Goal: Entertainment & Leisure: Consume media (video, audio)

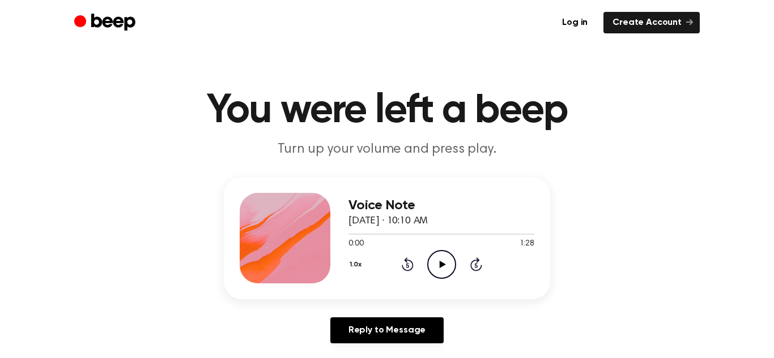
click at [442, 274] on icon "Play Audio" at bounding box center [441, 264] width 29 height 29
click at [444, 266] on icon "Pause Audio" at bounding box center [441, 264] width 29 height 29
click at [444, 266] on icon "Play Audio" at bounding box center [441, 264] width 29 height 29
click at [444, 266] on icon "Pause Audio" at bounding box center [441, 264] width 29 height 29
click at [445, 271] on icon "Play Audio" at bounding box center [441, 264] width 29 height 29
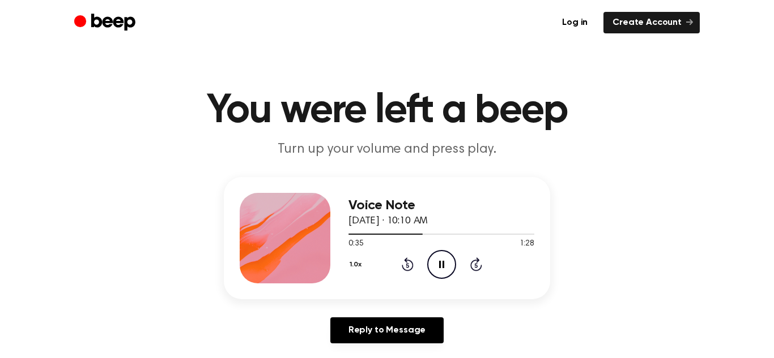
click at [445, 261] on icon "Pause Audio" at bounding box center [441, 264] width 29 height 29
click at [445, 261] on icon "Play Audio" at bounding box center [441, 264] width 29 height 29
click at [413, 256] on div "1.0x Rewind 5 seconds Play Audio Skip 5 seconds" at bounding box center [441, 264] width 186 height 29
click at [402, 263] on icon "Rewind 5 seconds" at bounding box center [407, 264] width 12 height 15
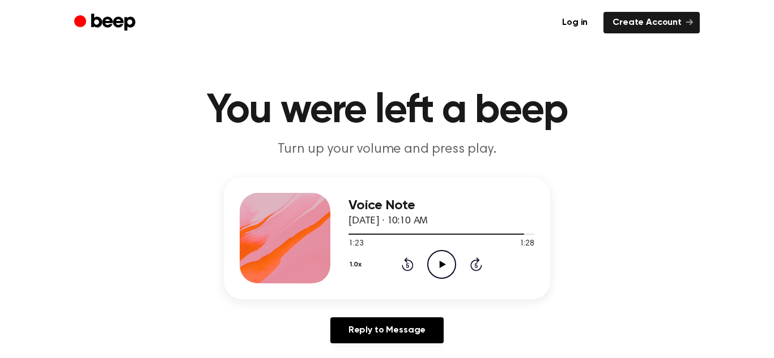
click at [402, 263] on icon "Rewind 5 seconds" at bounding box center [407, 264] width 12 height 15
click at [412, 266] on icon at bounding box center [407, 265] width 12 height 14
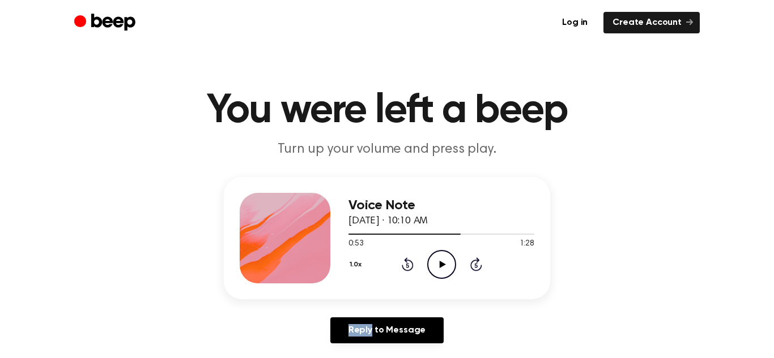
click at [412, 266] on icon at bounding box center [407, 265] width 12 height 14
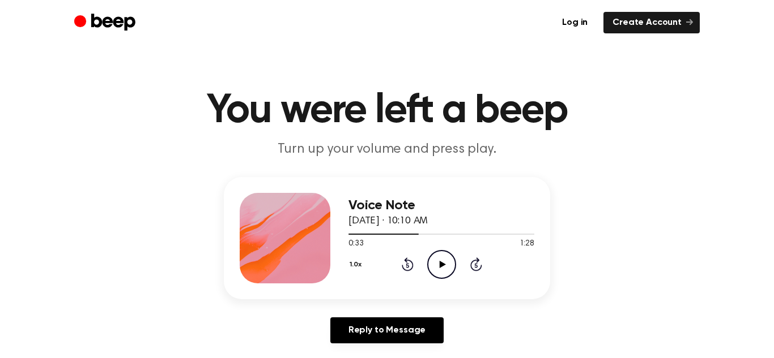
click at [412, 266] on icon at bounding box center [407, 265] width 12 height 14
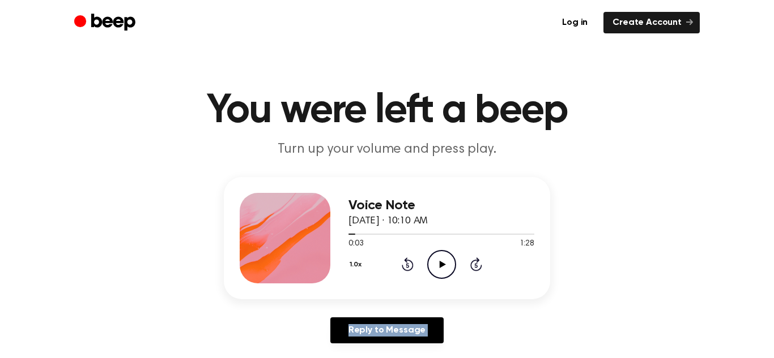
click at [434, 257] on icon "Play Audio" at bounding box center [441, 264] width 29 height 29
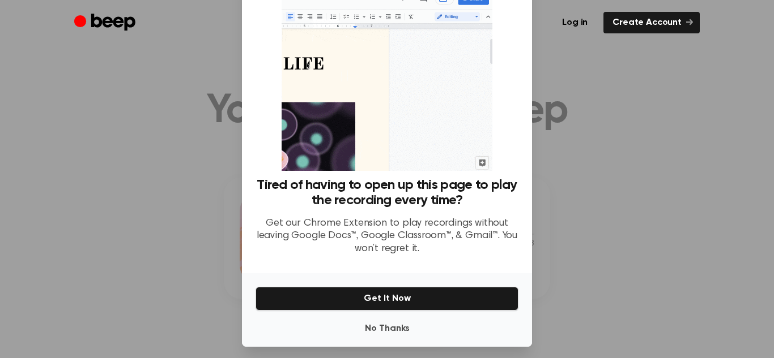
scroll to position [50, 0]
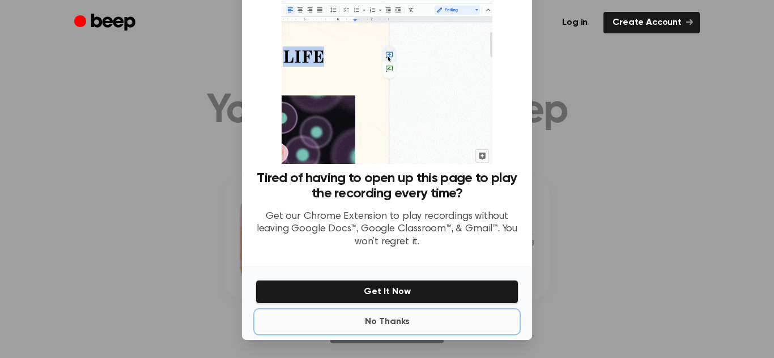
click at [392, 321] on button "No Thanks" at bounding box center [386, 322] width 263 height 23
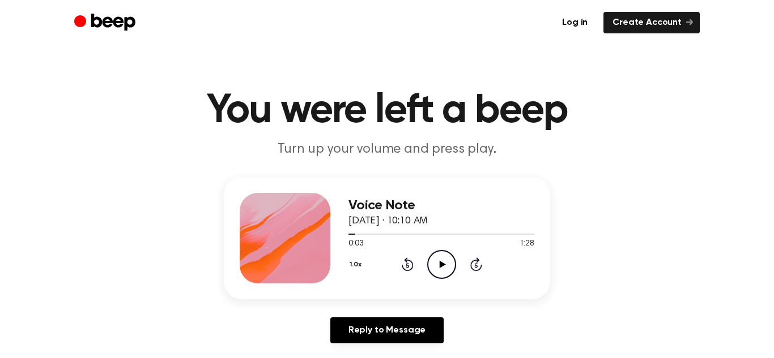
click at [442, 273] on icon "Play Audio" at bounding box center [441, 264] width 29 height 29
click at [442, 273] on icon "Pause Audio" at bounding box center [441, 264] width 29 height 29
click at [442, 273] on icon "Play Audio" at bounding box center [441, 264] width 29 height 29
click at [442, 273] on icon "Pause Audio" at bounding box center [441, 264] width 29 height 29
click at [435, 270] on icon "Play Audio" at bounding box center [441, 264] width 29 height 29
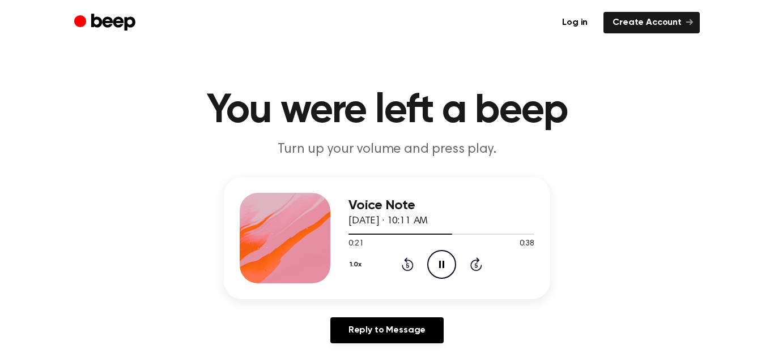
click at [438, 251] on icon "Pause Audio" at bounding box center [441, 264] width 29 height 29
click at [424, 267] on div "1.0x Rewind 5 seconds Play Audio Skip 5 seconds" at bounding box center [441, 264] width 186 height 29
click at [433, 270] on icon "Play Audio" at bounding box center [441, 264] width 29 height 29
click at [450, 253] on circle at bounding box center [442, 265] width 28 height 28
click at [452, 258] on circle at bounding box center [442, 265] width 28 height 28
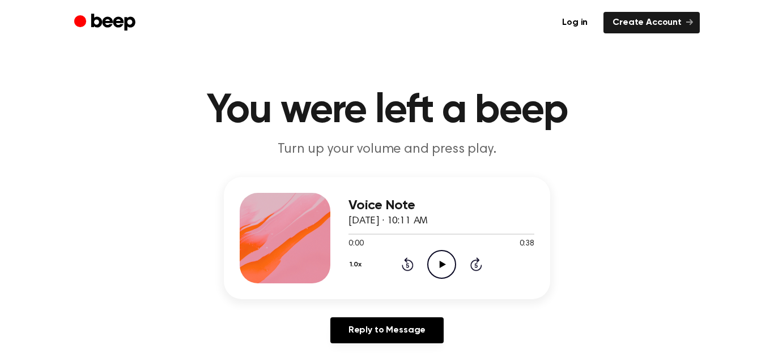
click at [446, 266] on icon "Play Audio" at bounding box center [441, 264] width 29 height 29
